Goal: Task Accomplishment & Management: Use online tool/utility

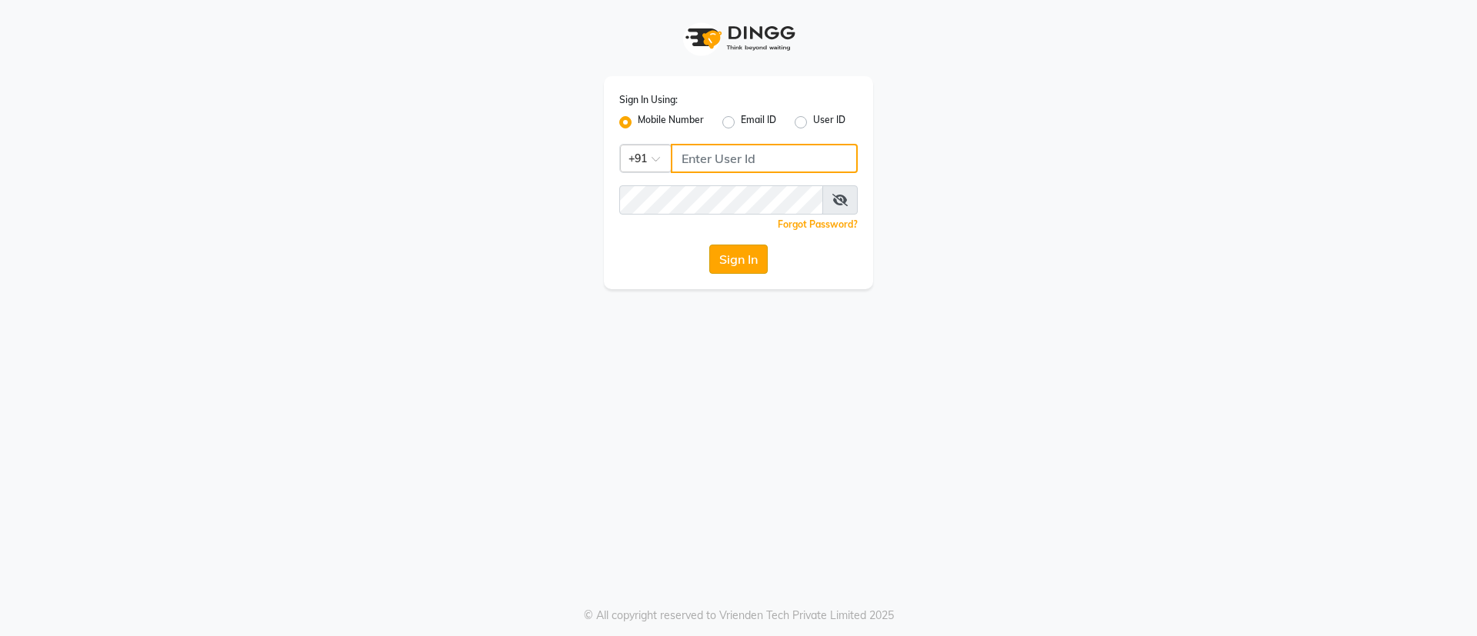
type input "7022887484"
click at [730, 253] on button "Sign In" at bounding box center [738, 259] width 58 height 29
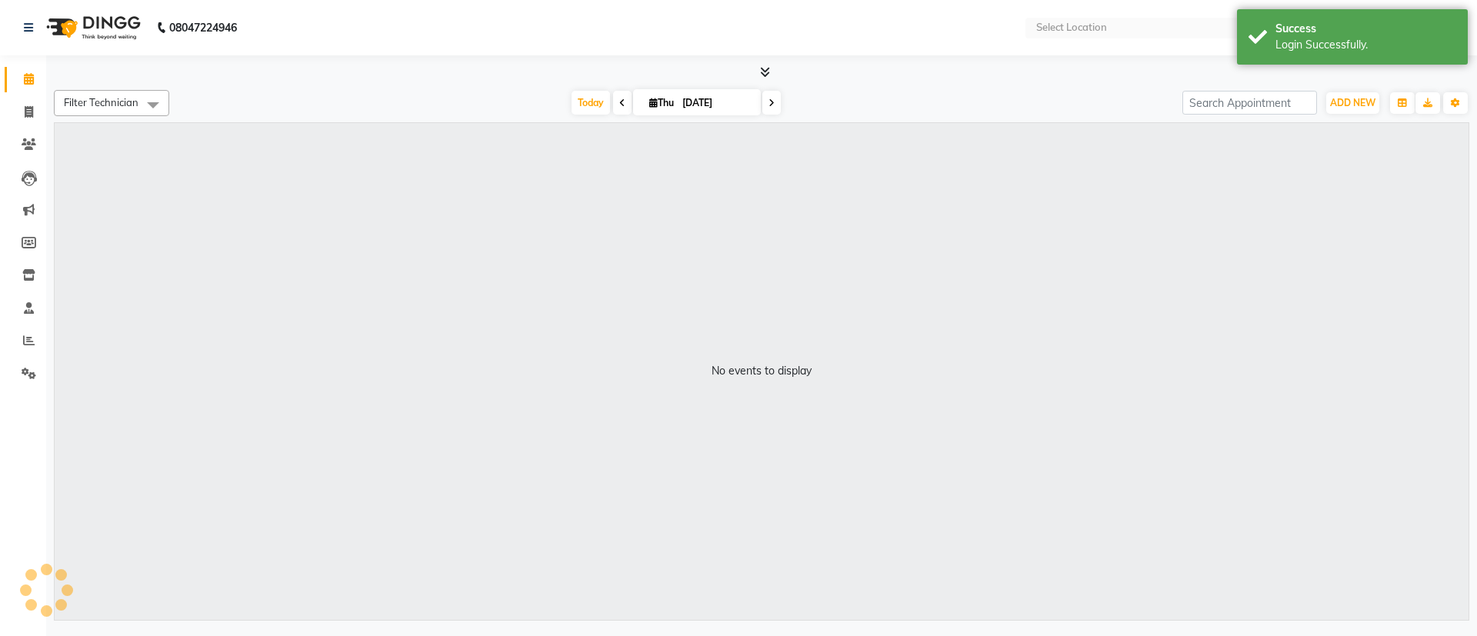
select select "en"
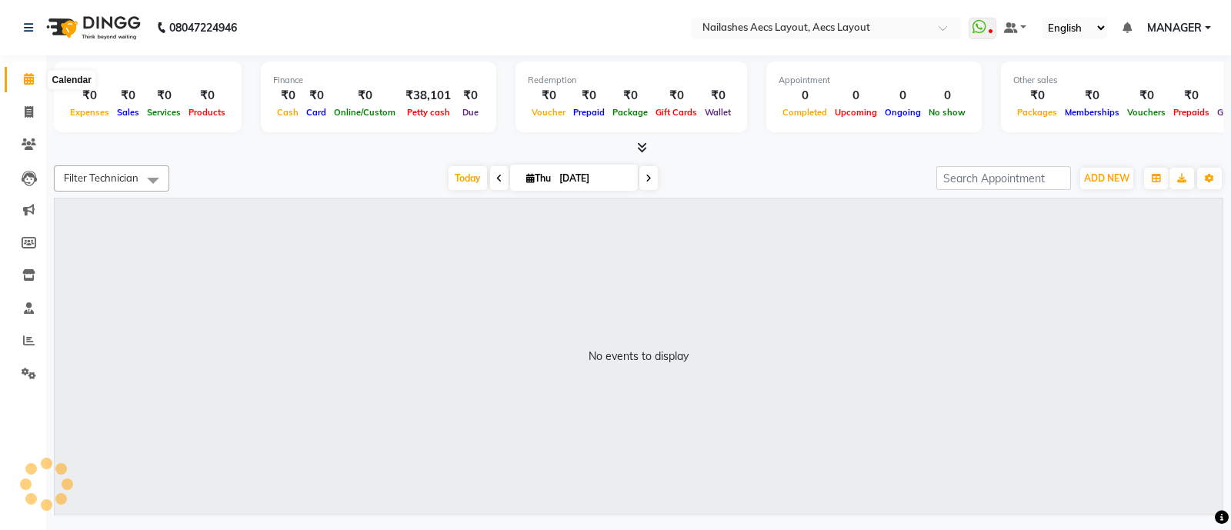
click at [25, 73] on icon at bounding box center [29, 79] width 10 height 12
click at [29, 110] on icon at bounding box center [29, 112] width 8 height 12
select select "service"
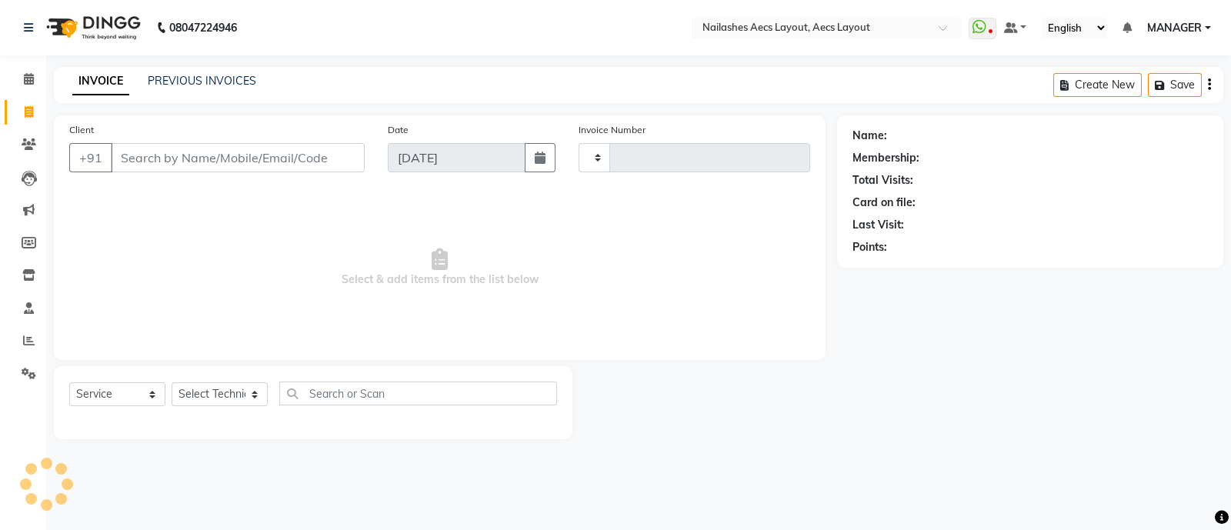
type input "0358"
select select "8467"
click at [596, 128] on label "Invoice Number" at bounding box center [611, 130] width 67 height 14
click at [613, 126] on label "Invoice Number" at bounding box center [611, 130] width 67 height 14
click at [192, 78] on link "PREVIOUS INVOICES" at bounding box center [202, 81] width 108 height 14
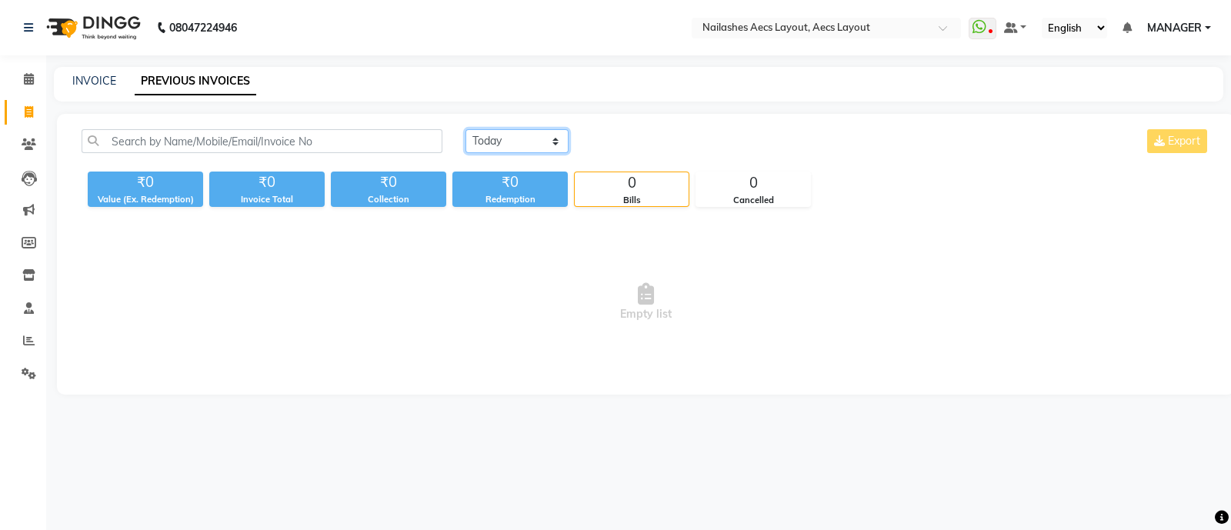
click at [542, 140] on select "[DATE] [DATE] Custom Range" at bounding box center [516, 141] width 103 height 24
click at [465, 129] on select "[DATE] [DATE] Custom Range" at bounding box center [516, 141] width 103 height 24
click at [558, 136] on select "[DATE] [DATE] Custom Range" at bounding box center [522, 142] width 115 height 24
select select "[DATE]"
click at [465, 130] on select "[DATE] [DATE] Custom Range" at bounding box center [522, 142] width 115 height 24
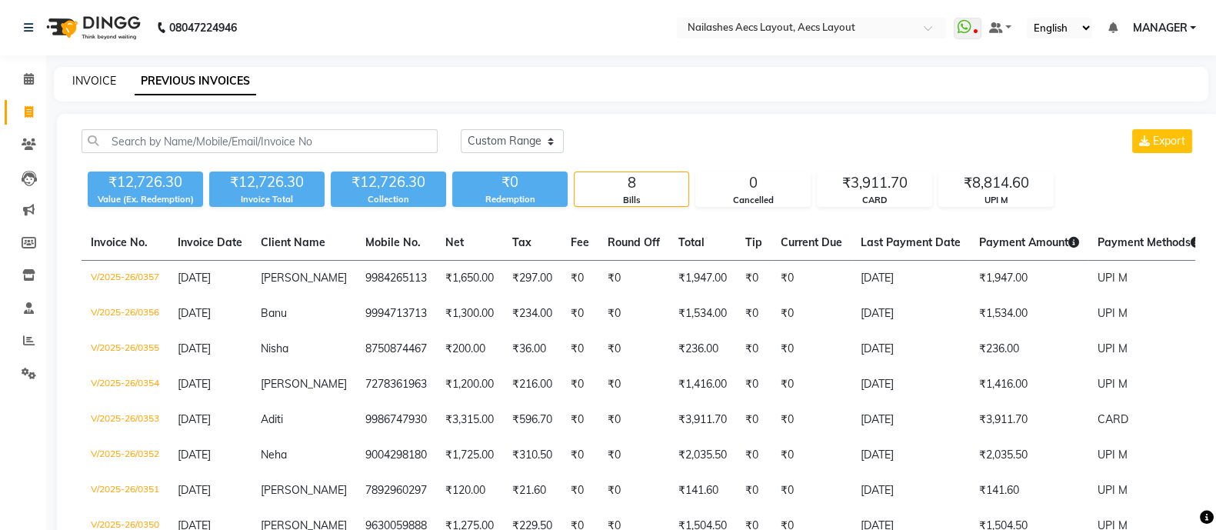
click at [94, 77] on link "INVOICE" at bounding box center [94, 81] width 44 height 14
select select "service"
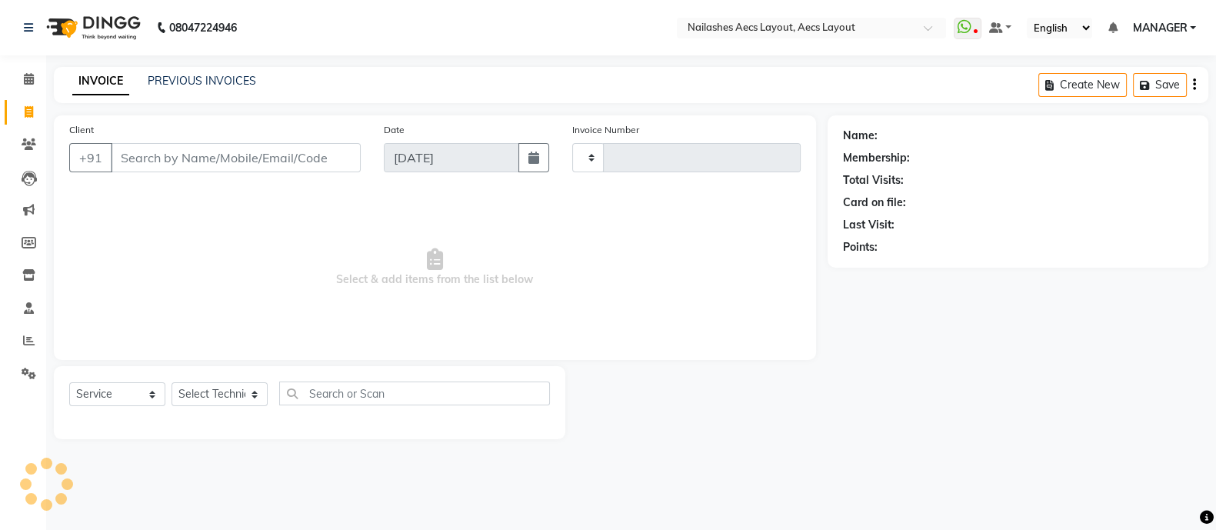
type input "0358"
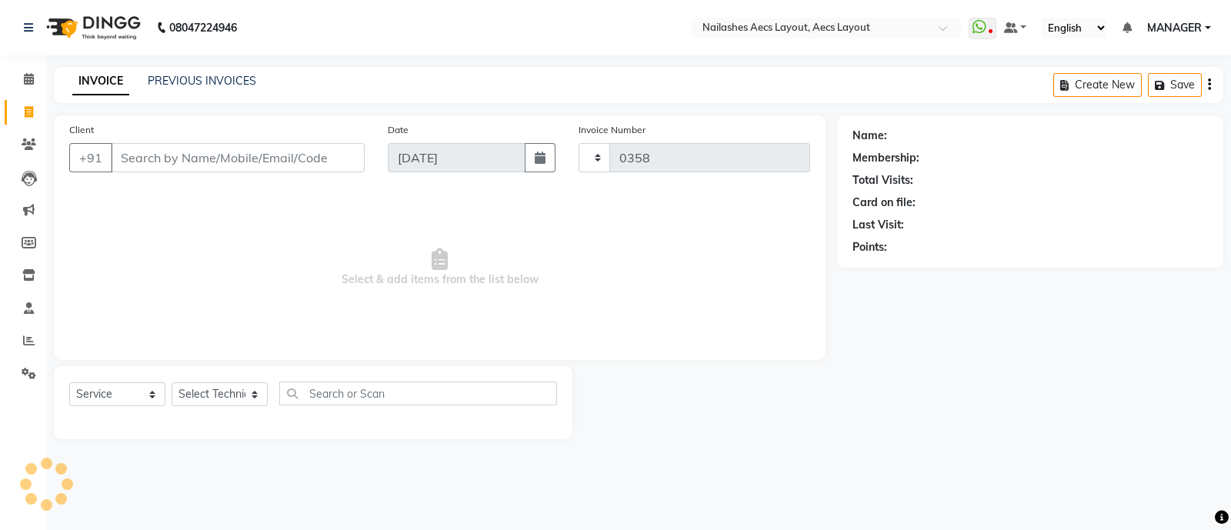
select select "8467"
click at [198, 85] on link "PREVIOUS INVOICES" at bounding box center [202, 81] width 108 height 14
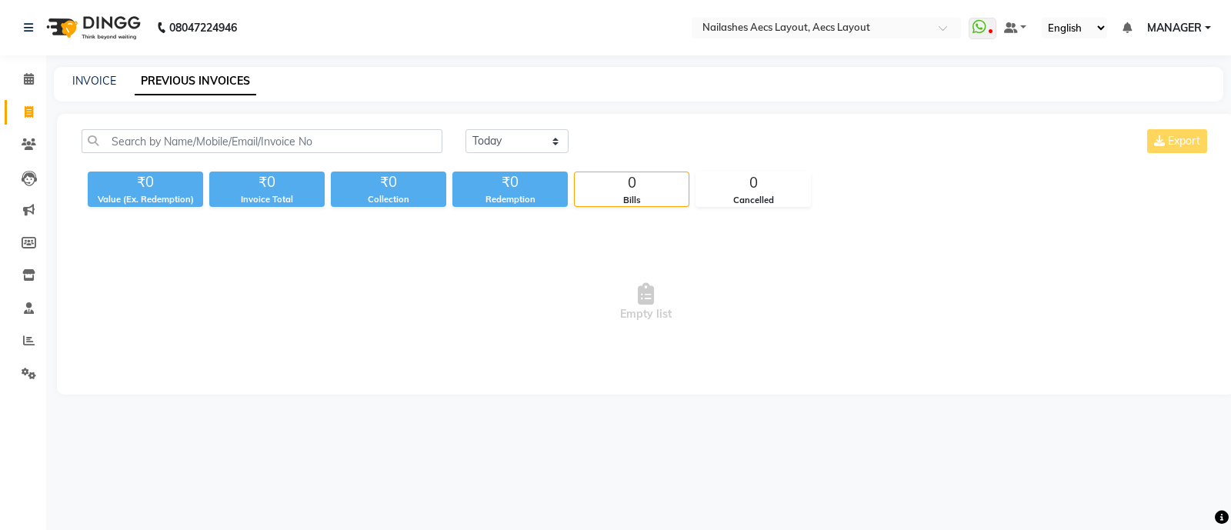
click at [502, 365] on span "Empty list" at bounding box center [646, 302] width 1128 height 154
click at [87, 78] on link "INVOICE" at bounding box center [94, 81] width 44 height 14
select select "8467"
select select "service"
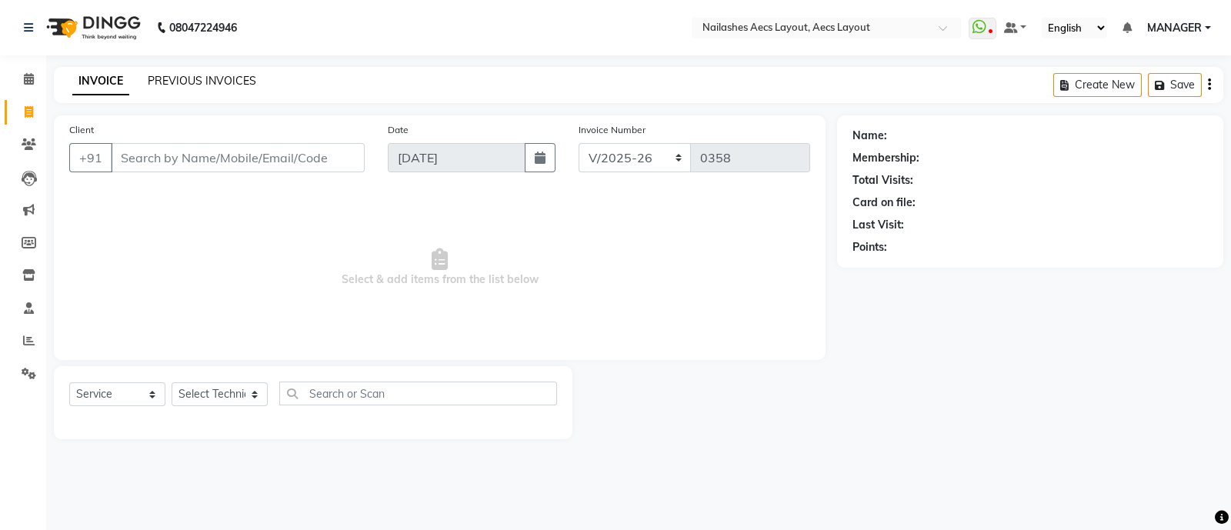
click at [172, 78] on link "PREVIOUS INVOICES" at bounding box center [202, 81] width 108 height 14
